Goal: Use online tool/utility: Utilize a website feature to perform a specific function

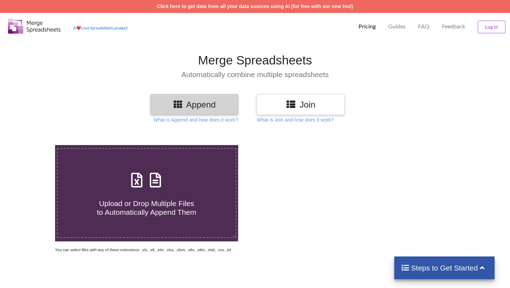
click at [317, 108] on h3 "Join" at bounding box center [300, 105] width 77 height 10
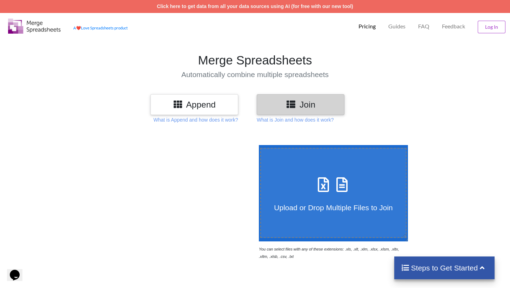
click at [331, 162] on label "Upload or Drop Multiple Files to Join" at bounding box center [333, 193] width 146 height 90
click at [257, 145] on input "Upload or Drop Multiple Files to Join" at bounding box center [257, 145] width 0 height 0
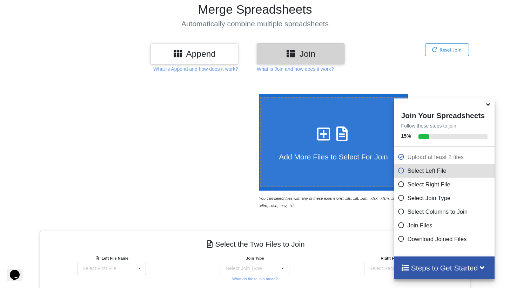
scroll to position [13, 0]
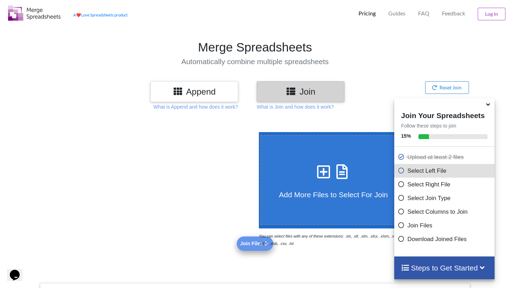
click at [488, 105] on icon at bounding box center [488, 103] width 7 height 6
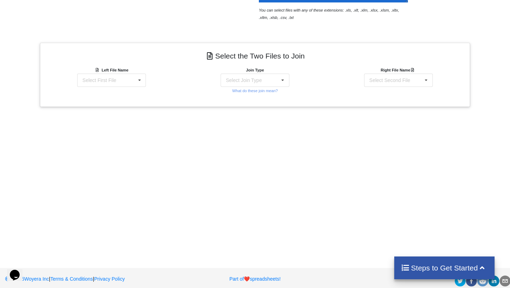
scroll to position [190, 0]
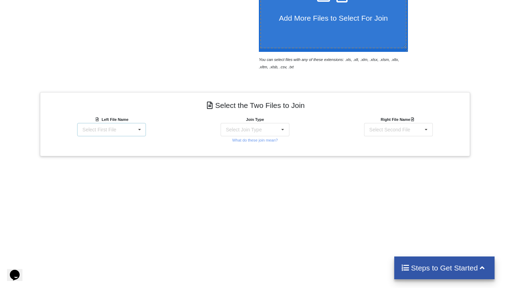
click at [119, 134] on div "Select First File matters 2025-09-12 02-58-32.csv Matter balance summary (09_12…" at bounding box center [111, 129] width 69 height 13
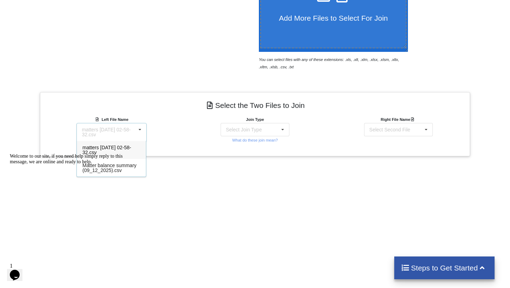
click at [105, 165] on div "Welcome to our site, if you need help simply reply to this message, we are onli…" at bounding box center [73, 159] width 126 height 11
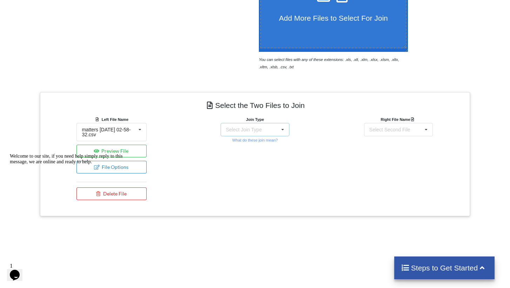
click at [268, 134] on div "Select Join Type INNER JOIN LEFT JOIN RIGHT JOIN FULL JOIN" at bounding box center [255, 129] width 69 height 13
click at [265, 145] on span "INNER JOIN" at bounding box center [252, 148] width 28 height 6
click at [384, 127] on div "Select Second File" at bounding box center [389, 129] width 41 height 5
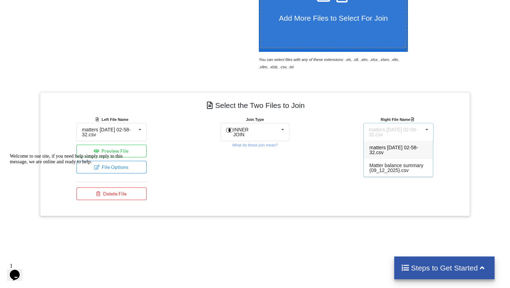
click at [395, 145] on span "matters 2025-09-12 02-58-32.csv" at bounding box center [393, 150] width 49 height 11
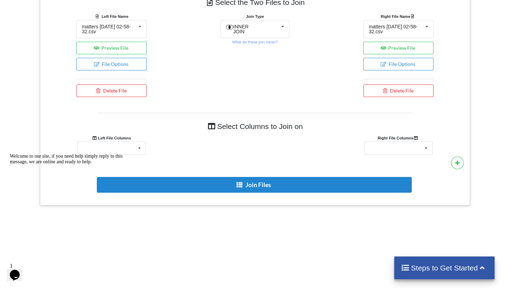
scroll to position [339, 0]
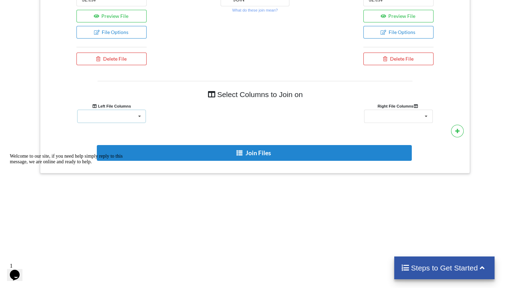
click at [132, 119] on div "Client Name Responsible Attorney Minimum Threshold Refill Request Due Hold/Lock…" at bounding box center [111, 116] width 69 height 13
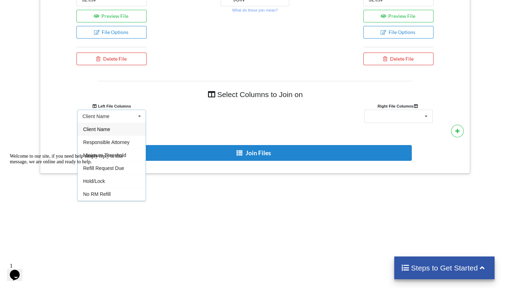
click at [116, 131] on div "Client Name" at bounding box center [112, 129] width 68 height 13
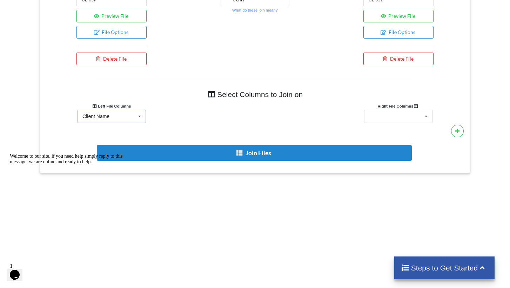
click at [132, 117] on div "Client Name Client Name Responsible Attorney Minimum Threshold Refill Request D…" at bounding box center [111, 116] width 69 height 13
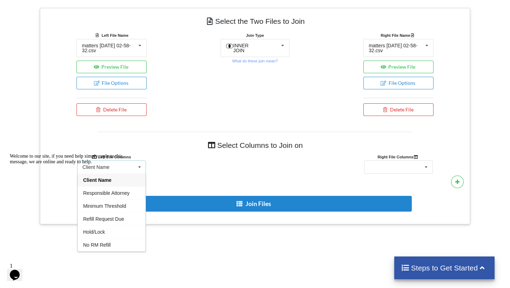
scroll to position [276, 0]
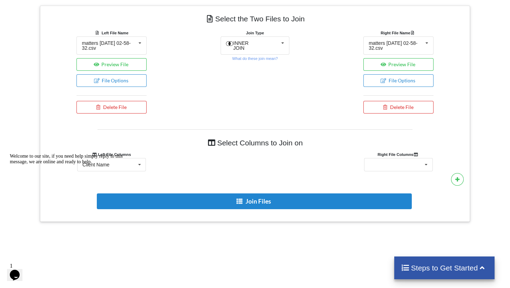
click at [170, 159] on div "Client Name Client Name Responsible Attorney Minimum Threshold Refill Request D…" at bounding box center [112, 164] width 144 height 13
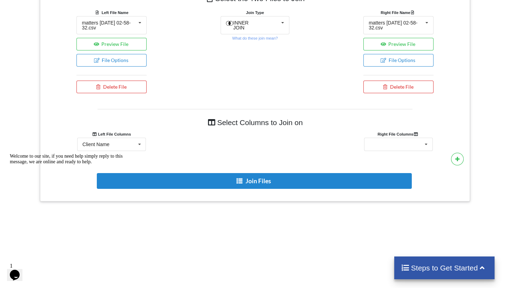
scroll to position [312, 0]
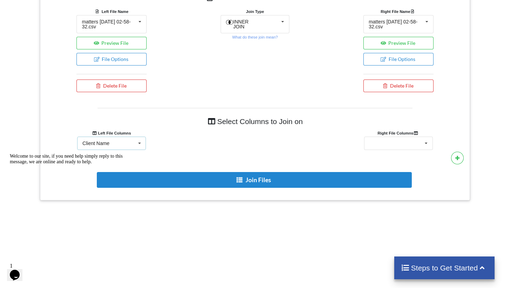
click at [124, 139] on div "Client Name Client Name Responsible Attorney Minimum Threshold Refill Request D…" at bounding box center [111, 143] width 69 height 13
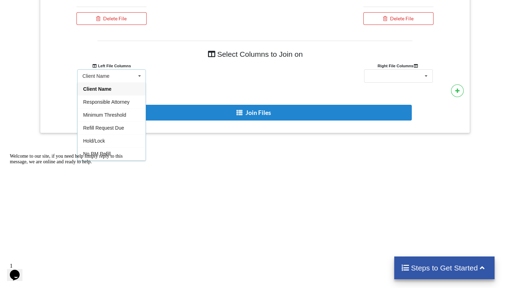
scroll to position [0, 0]
click at [275, 81] on div at bounding box center [256, 75] width 144 height 13
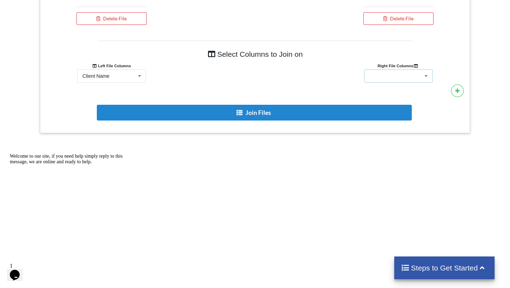
click at [397, 80] on div "Client Name Responsible Attorney Minimum Threshold Refill Request Due Hold/Lock…" at bounding box center [398, 75] width 69 height 13
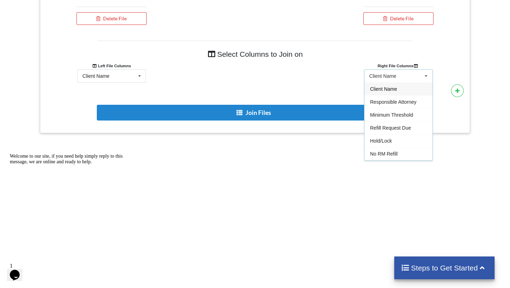
click at [271, 78] on div at bounding box center [256, 75] width 144 height 13
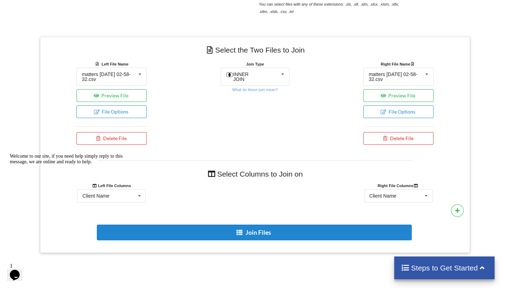
scroll to position [244, 0]
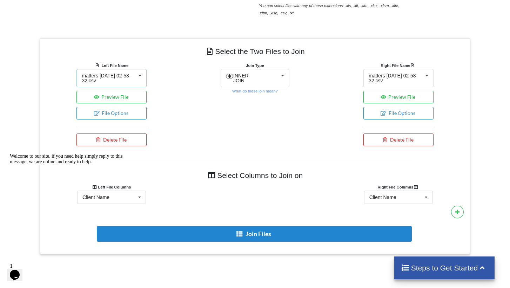
click at [137, 78] on icon at bounding box center [140, 75] width 11 height 13
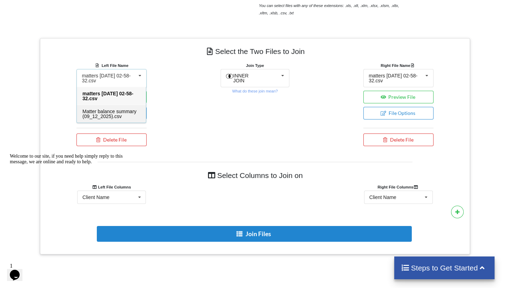
click at [113, 115] on span "Matter balance summary (09_12_2025).csv" at bounding box center [109, 114] width 54 height 11
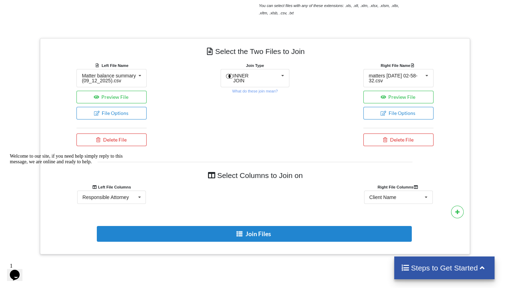
scroll to position [278, 0]
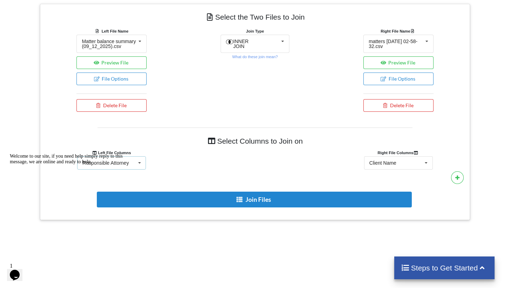
click at [134, 169] on icon at bounding box center [139, 163] width 11 height 13
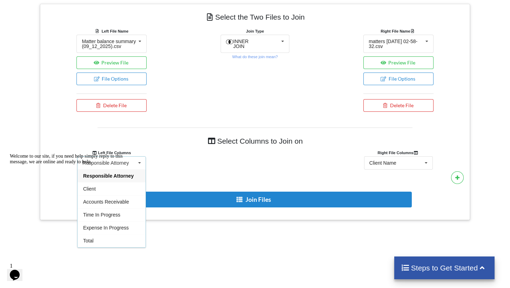
click at [118, 165] on div "Welcome to our site, if you need help simply reply to this message, we are onli…" at bounding box center [73, 159] width 126 height 11
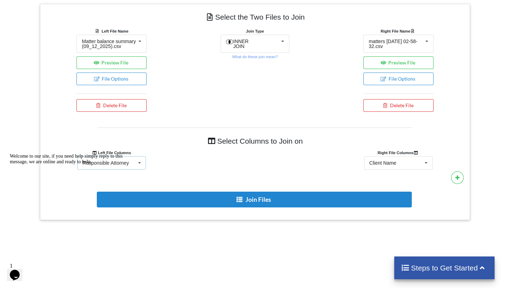
click at [136, 167] on icon at bounding box center [139, 163] width 11 height 13
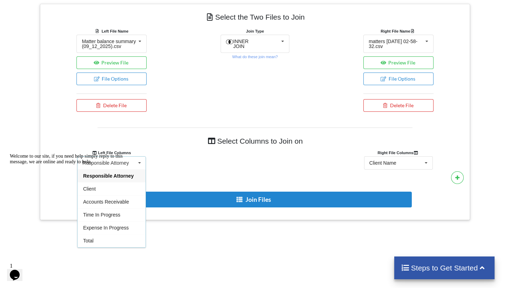
click at [92, 165] on div "Welcome to our site, if you need help simply reply to this message, we are onli…" at bounding box center [73, 159] width 126 height 11
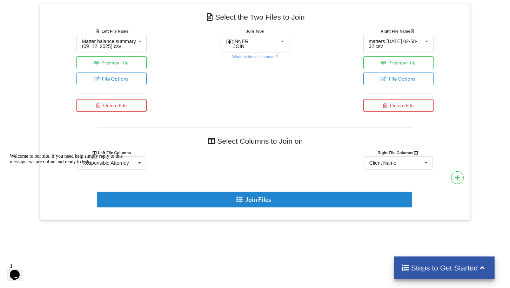
click at [10, 154] on icon "Chat attention grabber" at bounding box center [10, 154] width 0 height 0
click at [112, 166] on div "Responsible Attorney" at bounding box center [105, 163] width 46 height 5
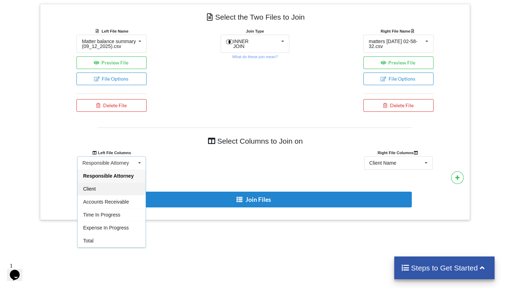
click at [93, 192] on span "Client" at bounding box center [89, 189] width 13 height 6
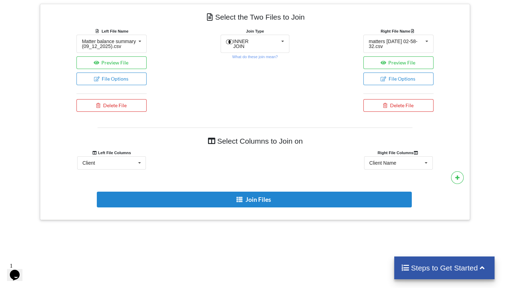
click at [269, 175] on div "Select Columns to Join on Left File Columns Right File Columns Client Responsib…" at bounding box center [255, 171] width 420 height 87
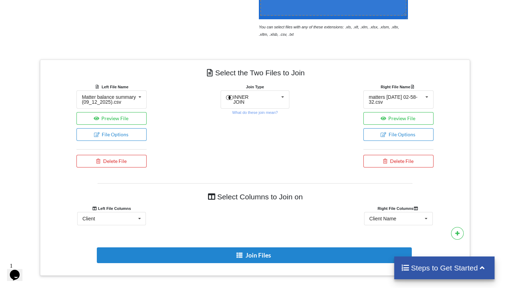
scroll to position [278, 0]
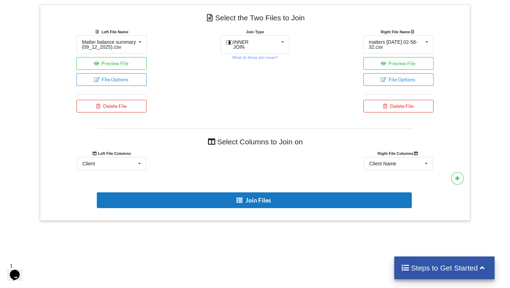
click at [270, 208] on button "Join Files" at bounding box center [254, 201] width 315 height 16
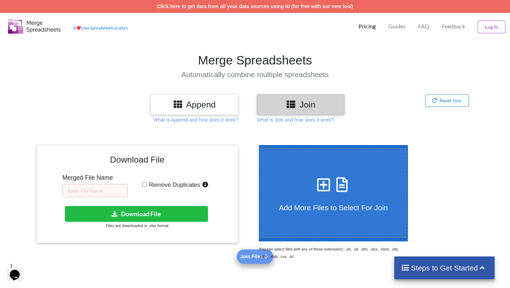
scroll to position [0, 0]
click at [100, 193] on input "text" at bounding box center [94, 190] width 65 height 13
type input "R"
type input "RM 09.12"
click at [145, 184] on input "Remove Duplicates" at bounding box center [144, 184] width 5 height 5
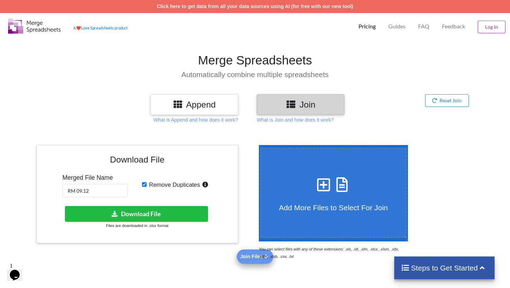
checkbox input "true"
click at [159, 213] on button "Download File" at bounding box center [137, 214] width 144 height 16
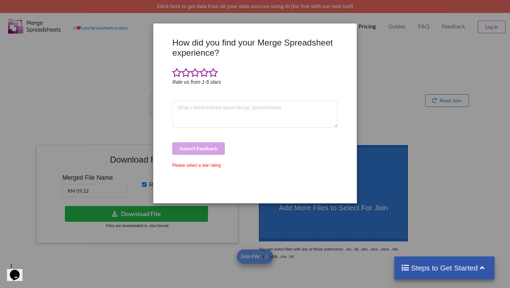
click at [403, 109] on div "How did you find your Merge Spreadsheet experience? Rate us from 1-5 stars Subm…" at bounding box center [255, 144] width 510 height 288
click at [383, 96] on div "How did you find your Merge Spreadsheet experience? Rate us from 1-5 stars Subm…" at bounding box center [255, 144] width 510 height 288
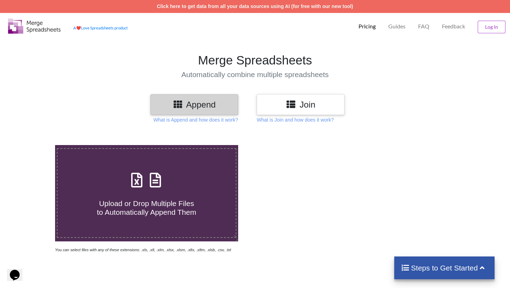
click at [324, 104] on h3 "Join" at bounding box center [300, 105] width 77 height 10
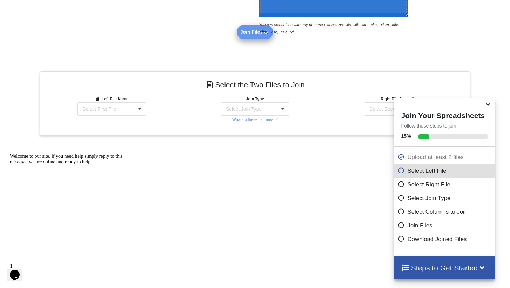
scroll to position [245, 0]
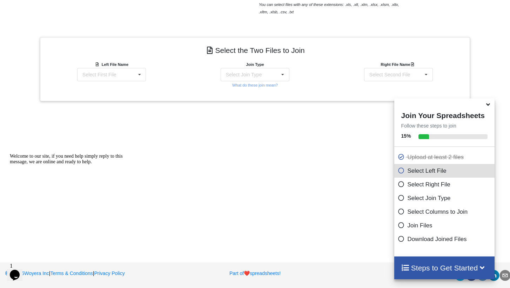
click at [489, 104] on icon at bounding box center [488, 103] width 7 height 6
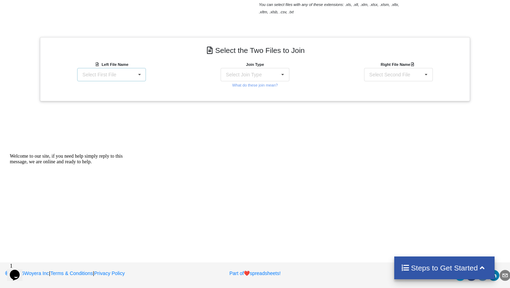
click at [126, 75] on div "Select First File matters 2025-09-12 03-04-29.csv Matter balance summary (09_12…" at bounding box center [111, 74] width 69 height 13
click at [114, 108] on span "Matter balance summary (09_12_2025).csv" at bounding box center [109, 113] width 54 height 11
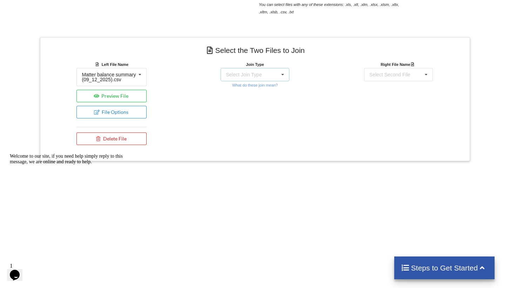
click at [260, 71] on div "Select Join Type INNER JOIN LEFT JOIN RIGHT JOIN FULL JOIN" at bounding box center [255, 74] width 69 height 13
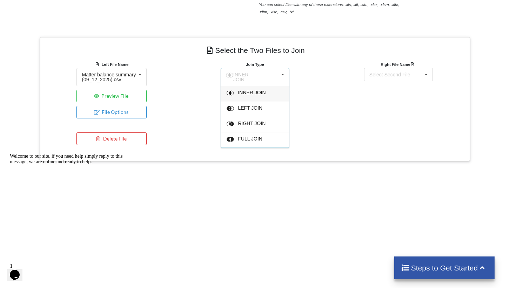
click at [256, 90] on span "INNER JOIN" at bounding box center [252, 93] width 28 height 6
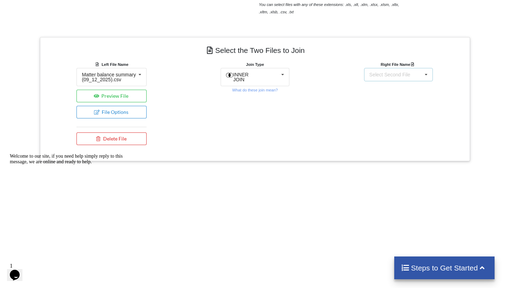
click at [393, 76] on div "Select Second File" at bounding box center [389, 74] width 41 height 5
click at [393, 92] on span "matters 2025-09-12 03-04-29.csv" at bounding box center [385, 95] width 33 height 11
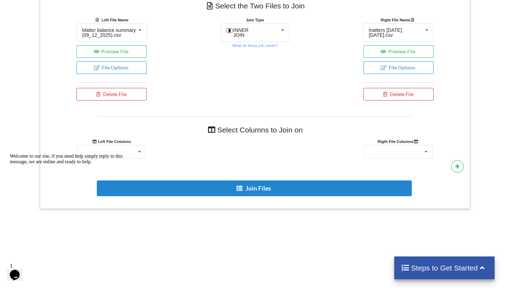
scroll to position [324, 0]
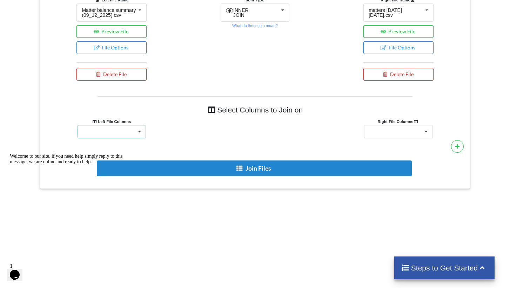
click at [137, 139] on icon at bounding box center [139, 132] width 11 height 13
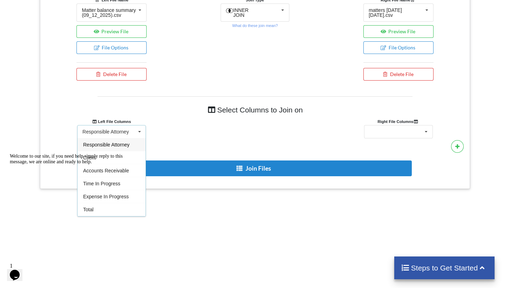
click at [205, 253] on div "Add More Files to Select For Join You can select files with any of these extens…" at bounding box center [255, 71] width 510 height 529
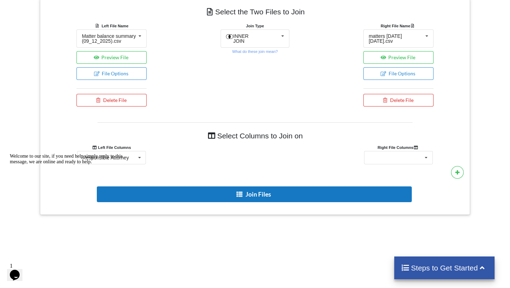
scroll to position [278, 0]
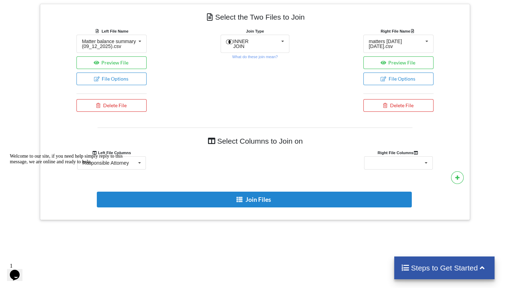
click at [131, 165] on div "Welcome to our site, if you need help simply reply to this message, we are onli…" at bounding box center [73, 159] width 126 height 11
click at [10, 154] on icon "Chat attention grabber" at bounding box center [10, 154] width 0 height 0
click at [140, 168] on icon at bounding box center [139, 163] width 11 height 13
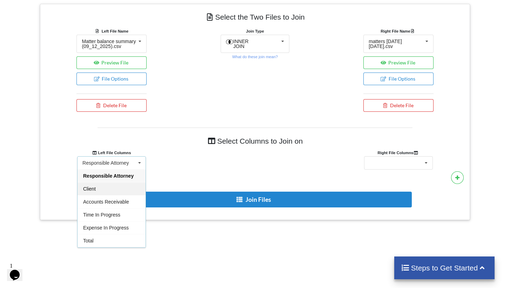
click at [97, 195] on div "Client" at bounding box center [112, 188] width 68 height 13
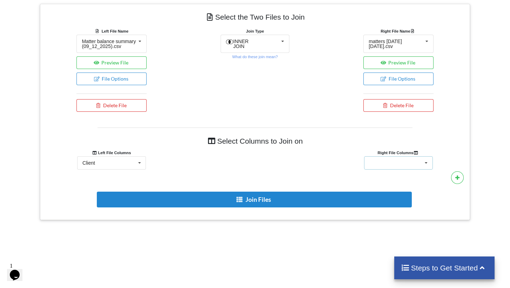
click at [413, 168] on div "Client Name Responsible Attorney Minimum Threshold Refill Request Due Hold/Lock…" at bounding box center [398, 162] width 69 height 13
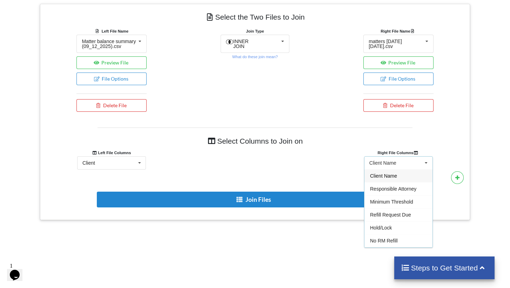
click at [397, 179] on span "Client Name" at bounding box center [383, 176] width 27 height 6
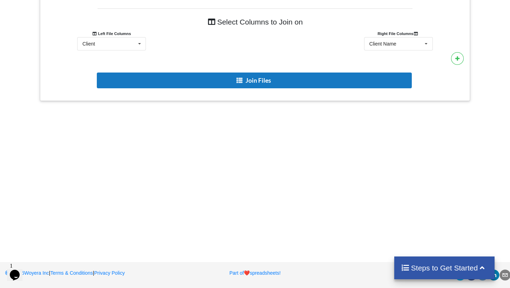
scroll to position [416, 0]
click at [265, 84] on button "Join Files" at bounding box center [254, 81] width 315 height 16
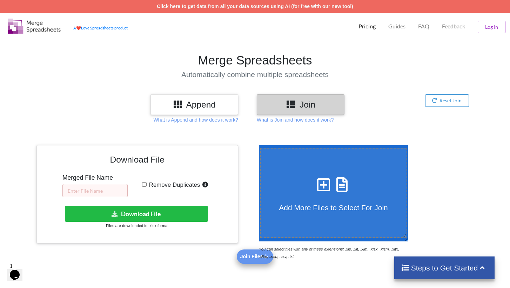
scroll to position [0, 0]
click at [96, 197] on input "text" at bounding box center [94, 190] width 65 height 13
type input "official RM 09.12"
click at [146, 185] on input "Remove Duplicates" at bounding box center [144, 184] width 5 height 5
checkbox input "true"
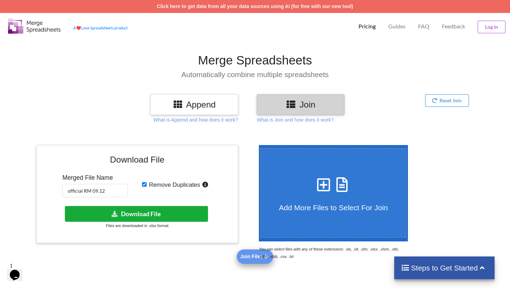
click at [156, 213] on button "Download File" at bounding box center [137, 214] width 144 height 16
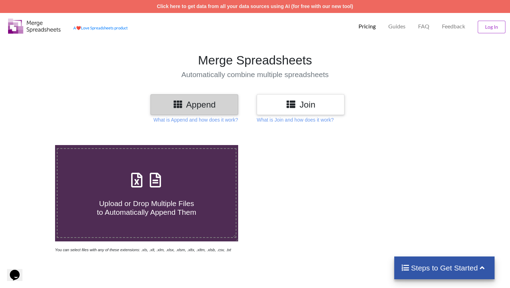
click at [300, 103] on h3 "Join" at bounding box center [300, 105] width 77 height 10
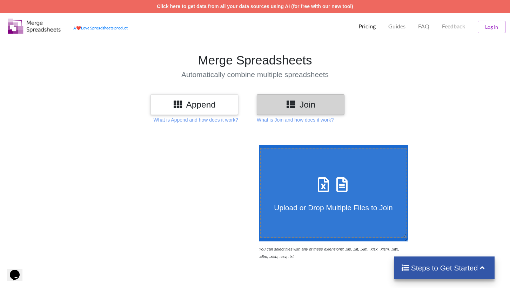
click at [153, 200] on div at bounding box center [146, 202] width 217 height 115
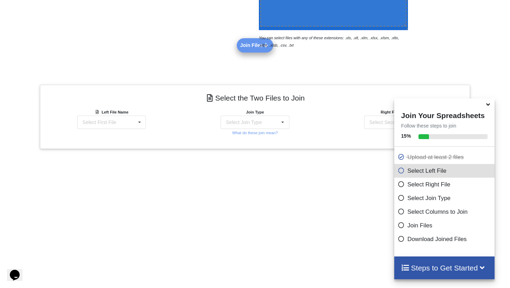
click at [321, 142] on div "Add More Files to Select For Join You can select files with any of these extens…" at bounding box center [255, 107] width 510 height 377
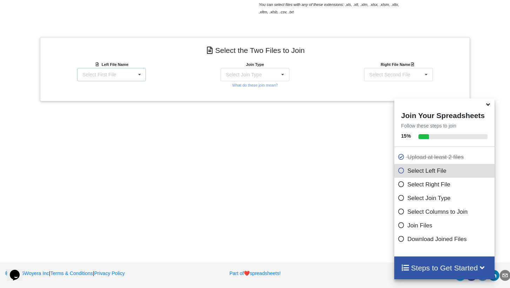
click at [124, 71] on div "Select First File matters 2025-09-12 03-10-15.csv Matter balance summary (09_12…" at bounding box center [111, 74] width 69 height 13
click at [108, 116] on span "Matter balance summary (09_12_2025).csv" at bounding box center [109, 113] width 54 height 11
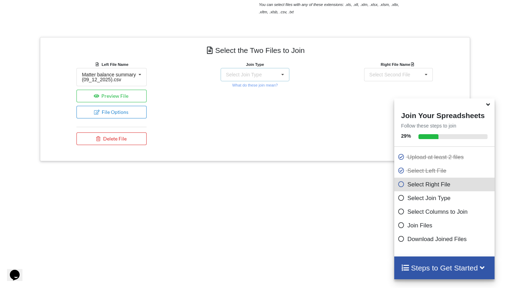
click at [261, 74] on div "Select Join Type" at bounding box center [244, 74] width 36 height 5
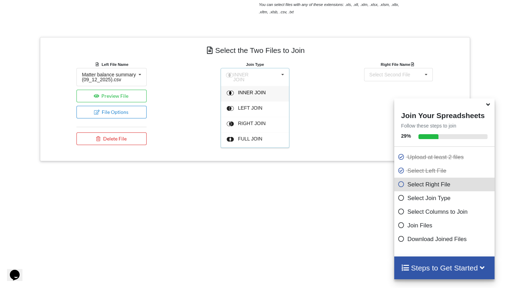
click at [258, 92] on span "INNER JOIN" at bounding box center [252, 93] width 28 height 6
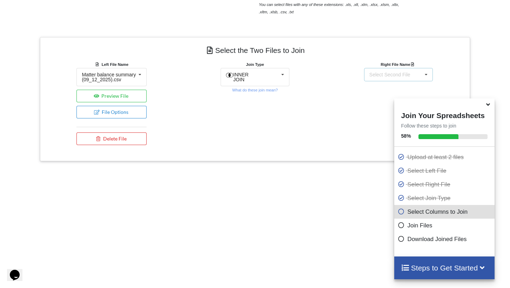
click at [391, 77] on div "Select Second File" at bounding box center [389, 74] width 41 height 5
click at [380, 93] on span "matters 2025-09-12 03-10-15.csv" at bounding box center [385, 95] width 33 height 11
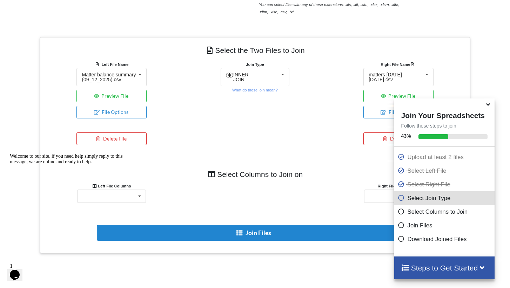
click at [124, 165] on div "Welcome to our site, if you need help simply reply to this message, we are onli…" at bounding box center [73, 159] width 126 height 11
click at [492, 107] on span at bounding box center [489, 104] width 8 height 7
click at [490, 107] on icon at bounding box center [488, 103] width 7 height 6
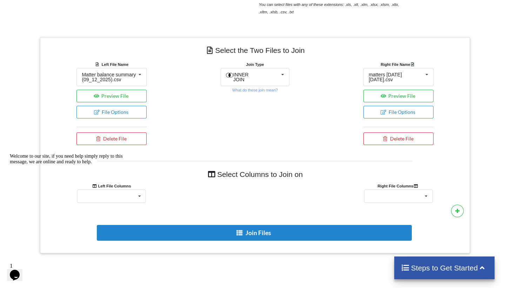
click at [10, 154] on icon "Chat attention grabber" at bounding box center [10, 154] width 0 height 0
click at [124, 203] on div "Responsible Attorney Client Accounts Receivable Time In Progress Expense In Pro…" at bounding box center [111, 196] width 69 height 13
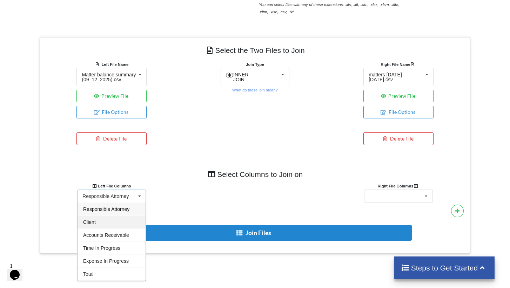
click at [115, 229] on div "Client" at bounding box center [112, 222] width 68 height 13
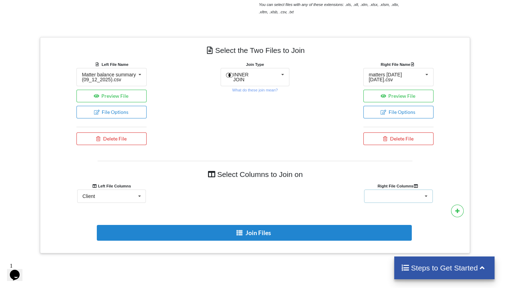
click at [418, 198] on div "Client Name Responsible Attorney Minimum Threshold Refill Request Due Hold/Lock…" at bounding box center [398, 196] width 69 height 13
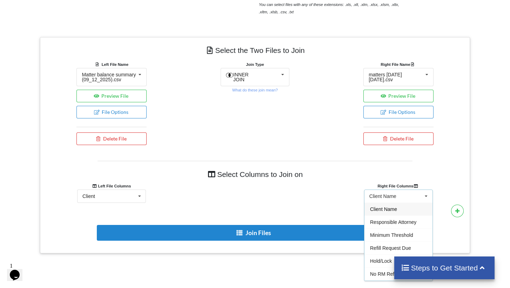
click at [391, 216] on div "Client Name" at bounding box center [399, 209] width 68 height 13
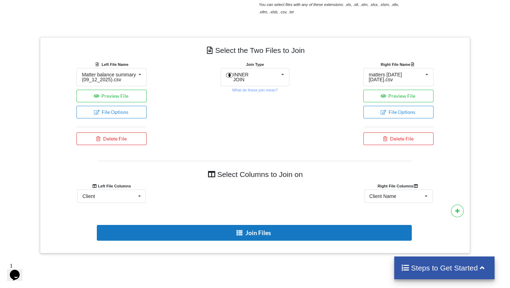
click at [203, 230] on button "Join Files" at bounding box center [254, 233] width 315 height 16
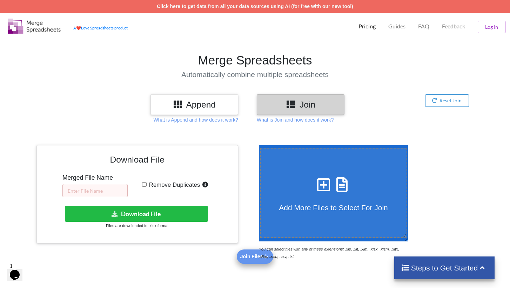
scroll to position [0, 0]
click at [99, 194] on input "text" at bounding box center [94, 190] width 65 height 13
type input "09.12.25 rm"
click at [146, 185] on input "Remove Duplicates" at bounding box center [144, 184] width 5 height 5
checkbox input "true"
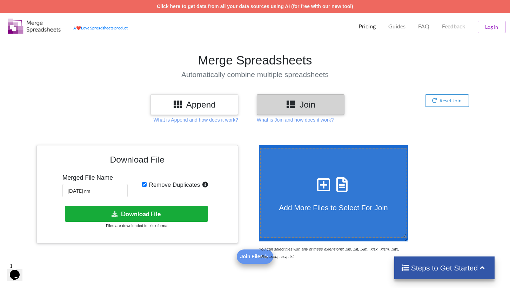
click at [169, 210] on button "Download File" at bounding box center [137, 214] width 144 height 16
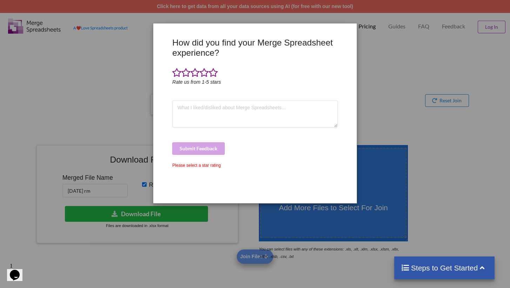
click at [412, 101] on div "How did you find your Merge Spreadsheet experience? Rate us from 1-5 stars Subm…" at bounding box center [255, 144] width 510 height 288
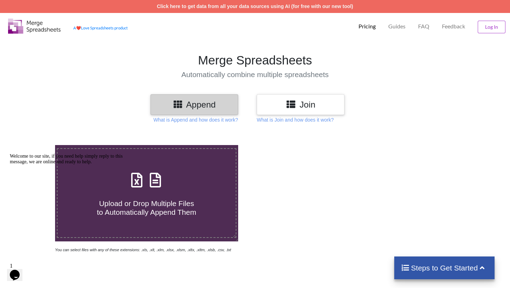
click at [296, 103] on icon at bounding box center [291, 104] width 10 height 9
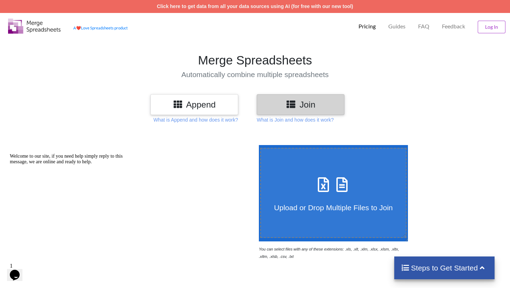
click at [322, 179] on icon at bounding box center [324, 181] width 18 height 15
click at [257, 145] on input "Upload or Drop Multiple Files to Join" at bounding box center [257, 145] width 0 height 0
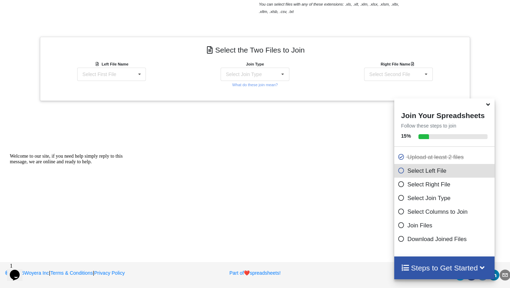
scroll to position [245, 0]
click at [110, 75] on div "Select First File" at bounding box center [99, 74] width 34 height 5
click at [109, 114] on span "Matter balance summary (09_12_2025).csv" at bounding box center [109, 113] width 54 height 11
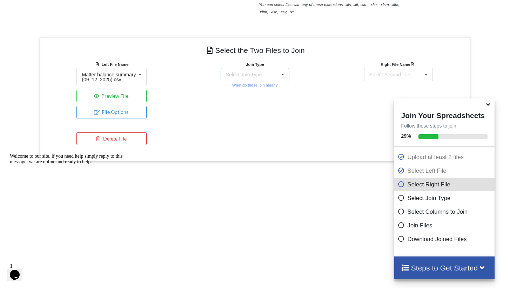
click at [248, 73] on div "Select Join Type" at bounding box center [244, 74] width 36 height 5
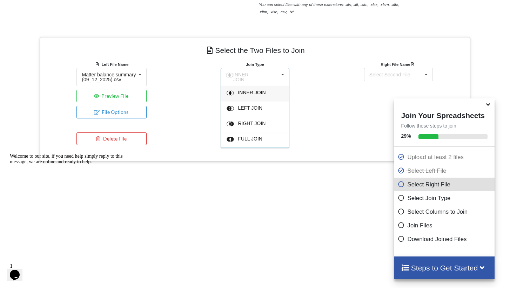
click at [249, 90] on span "INNER JOIN" at bounding box center [252, 93] width 28 height 6
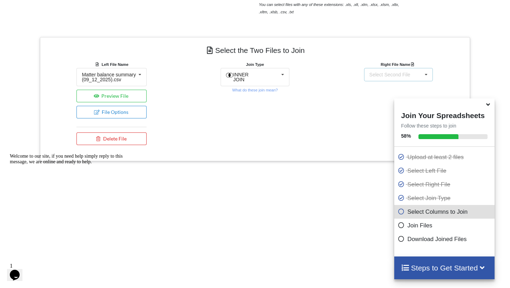
click at [384, 75] on div "Select Second File" at bounding box center [389, 74] width 41 height 5
click at [376, 94] on span "matters [DATE] [DATE].csv" at bounding box center [385, 95] width 33 height 11
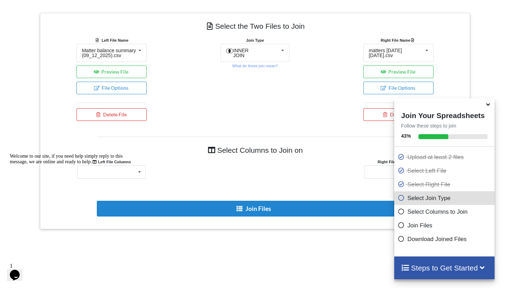
scroll to position [334, 0]
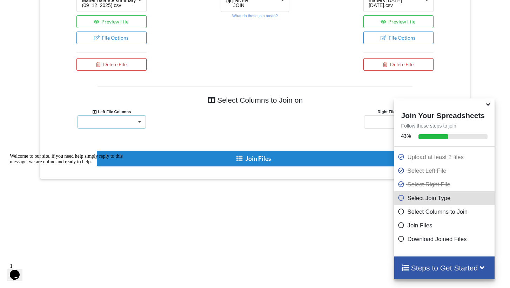
click at [132, 127] on div "Responsible Attorney Client Accounts Receivable Time In Progress Expense In Pro…" at bounding box center [111, 121] width 69 height 13
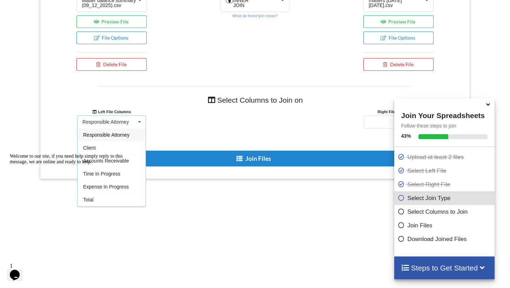
click at [108, 154] on div "Welcome to our site, if you need help simply reply to this message, we are onli…" at bounding box center [73, 159] width 126 height 11
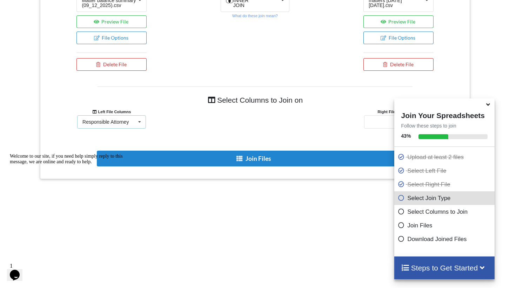
click at [128, 125] on div "Responsible Attorney" at bounding box center [105, 122] width 46 height 5
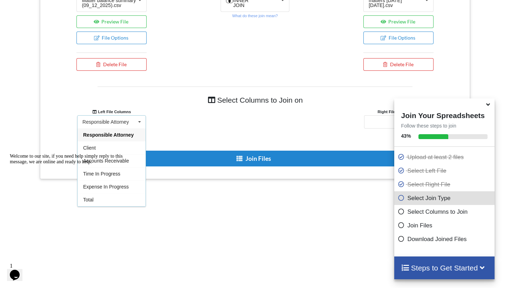
click at [101, 154] on div "Welcome to our site, if you need help simply reply to this message, we are onli…" at bounding box center [73, 159] width 126 height 11
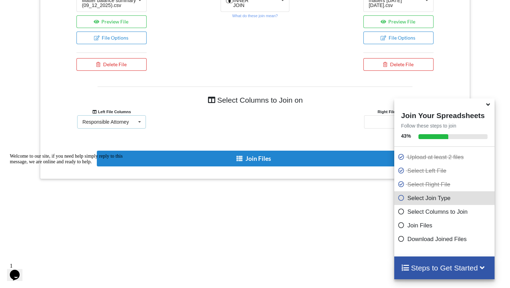
click at [131, 129] on div "Responsible Attorney Responsible Attorney Client Accounts Receivable Time In Pr…" at bounding box center [111, 121] width 69 height 13
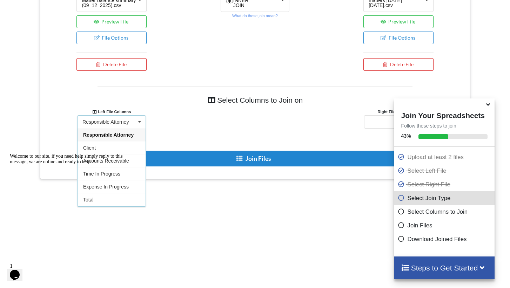
click at [90, 154] on div "Welcome to our site, if you need help simply reply to this message, we are onli…" at bounding box center [73, 159] width 126 height 11
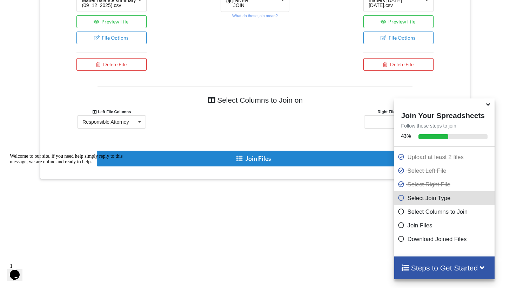
click at [10, 154] on icon "Chat attention grabber" at bounding box center [10, 154] width 0 height 0
click at [129, 125] on div "Responsible Attorney" at bounding box center [105, 122] width 46 height 5
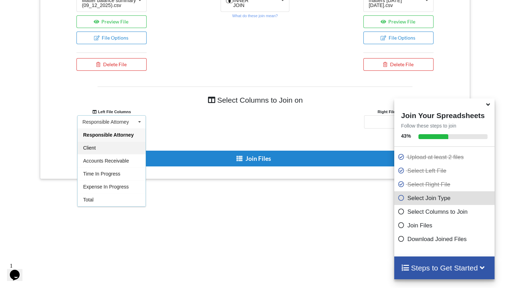
click at [103, 151] on div "Client" at bounding box center [112, 147] width 68 height 13
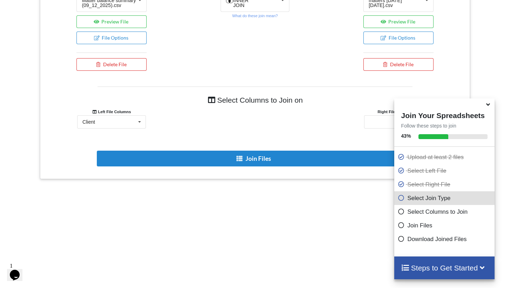
click at [491, 107] on icon at bounding box center [488, 103] width 7 height 6
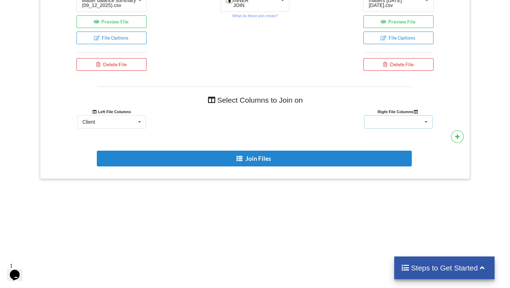
click at [408, 127] on div "Client Name Client Location Minimum Threshold Refill Request Due Hold/Lock No R…" at bounding box center [398, 121] width 69 height 13
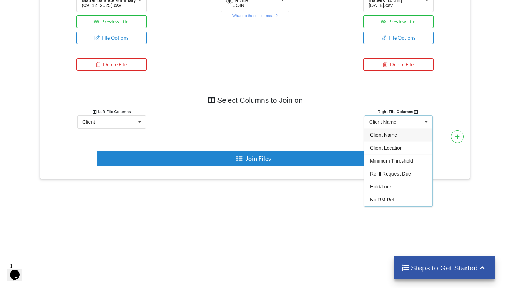
click at [384, 138] on span "Client Name" at bounding box center [383, 135] width 27 height 6
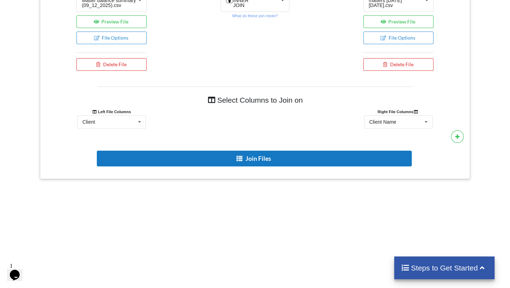
click at [268, 166] on button "Join Files" at bounding box center [254, 159] width 315 height 16
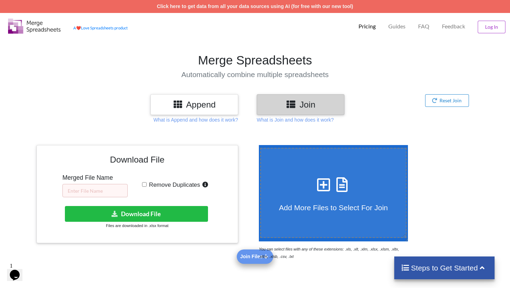
scroll to position [0, 0]
click at [105, 189] on input "text" at bounding box center [94, 190] width 65 height 13
type input "09.12.RM"
click at [143, 184] on input "Remove Duplicates" at bounding box center [144, 184] width 5 height 5
checkbox input "true"
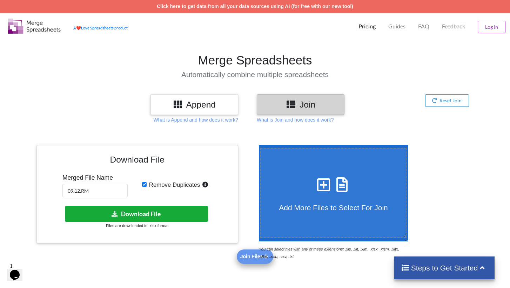
click at [159, 208] on button "Download File" at bounding box center [137, 214] width 144 height 16
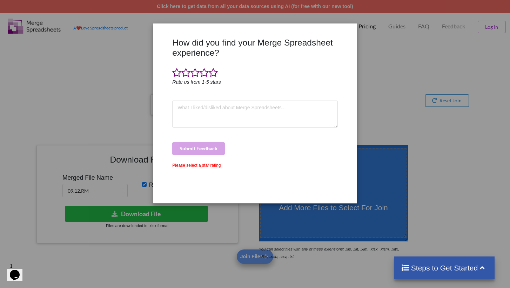
click at [391, 100] on div "How did you find your Merge Spreadsheet experience? Rate us from 1-5 stars Subm…" at bounding box center [255, 144] width 510 height 288
